Goal: Information Seeking & Learning: Learn about a topic

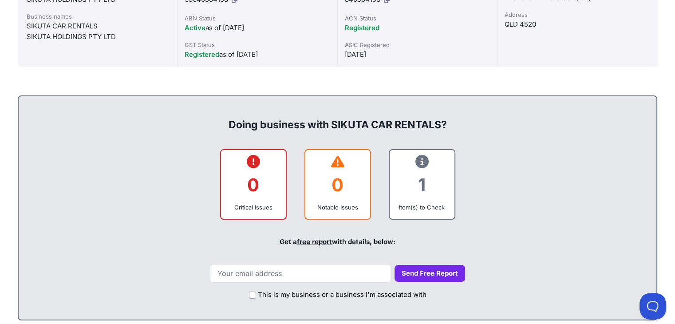
scroll to position [276, 0]
click at [408, 169] on div "1" at bounding box center [422, 185] width 51 height 36
drag, startPoint x: 408, startPoint y: 169, endPoint x: 416, endPoint y: 171, distance: 7.7
click at [416, 171] on div "1" at bounding box center [422, 185] width 51 height 36
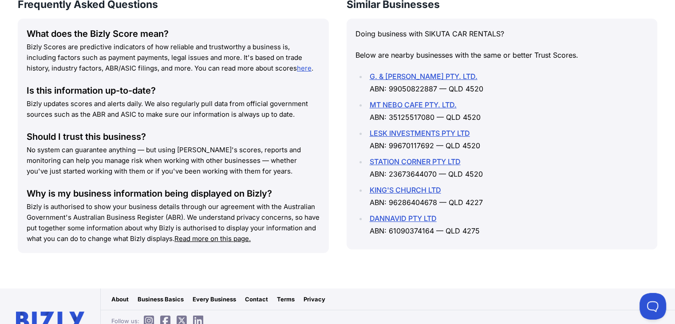
scroll to position [1296, 0]
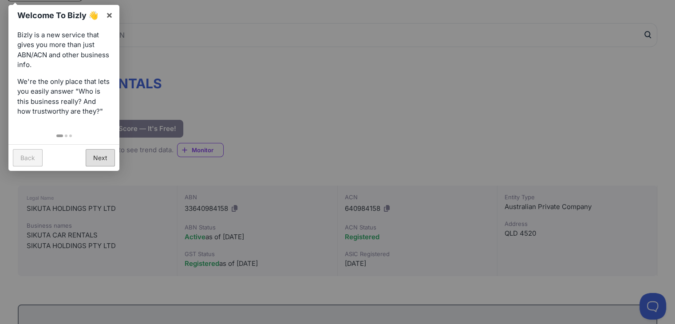
click at [96, 157] on link "Next" at bounding box center [100, 157] width 29 height 17
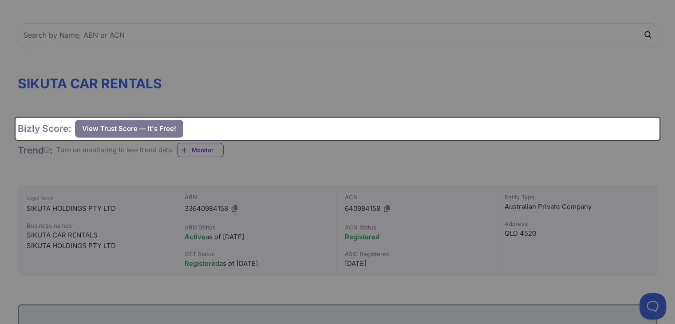
click at [96, 157] on div at bounding box center [337, 162] width 675 height 324
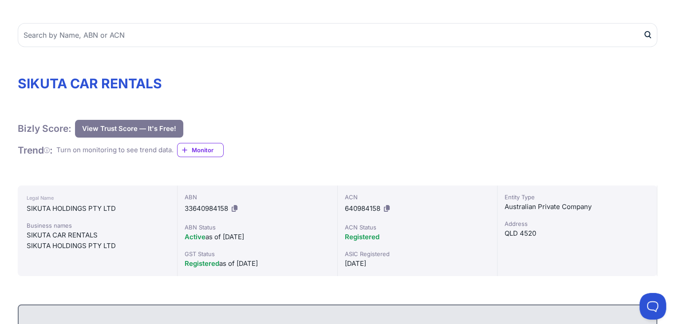
click at [233, 210] on icon at bounding box center [235, 208] width 6 height 7
copy div
click at [389, 208] on icon at bounding box center [387, 208] width 6 height 7
copy div
